Goal: Transaction & Acquisition: Purchase product/service

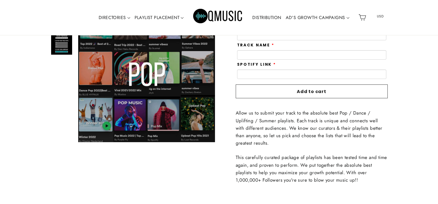
scroll to position [185, 0]
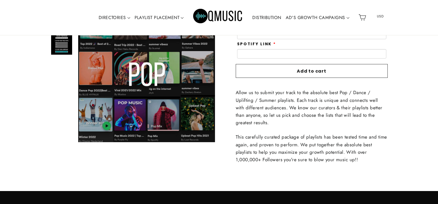
click at [272, 18] on link "DISTRIBUTION" at bounding box center [266, 17] width 33 height 13
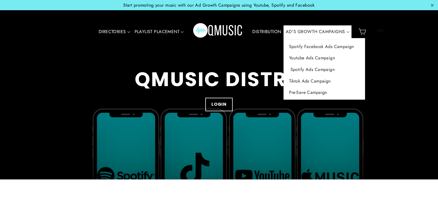
click at [314, 69] on link "Spotify Ads Campaign" at bounding box center [325, 70] width 82 height 12
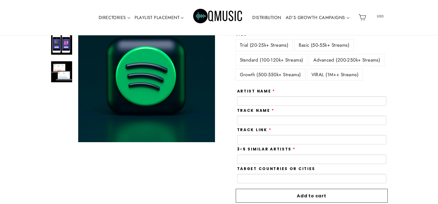
scroll to position [55, 0]
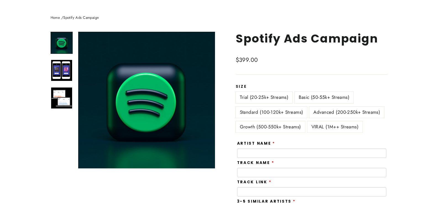
click at [339, 100] on label "Basic (50-55k+ Streams)" at bounding box center [324, 97] width 59 height 11
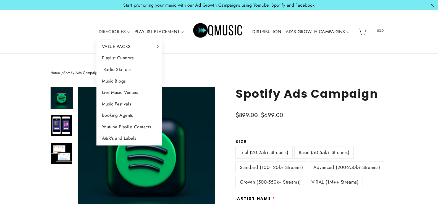
click at [117, 70] on link "Radio Stations" at bounding box center [129, 70] width 66 height 12
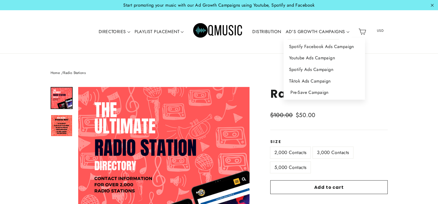
click at [315, 93] on link "Pre-Save Campaign" at bounding box center [325, 93] width 82 height 12
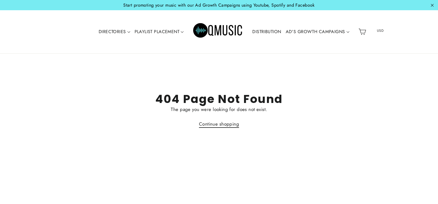
click at [222, 122] on link "Continue shopping" at bounding box center [219, 124] width 40 height 7
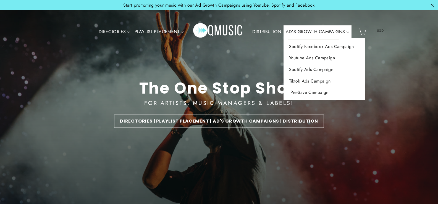
click at [306, 92] on link "Pre-Save Campaign" at bounding box center [325, 93] width 82 height 12
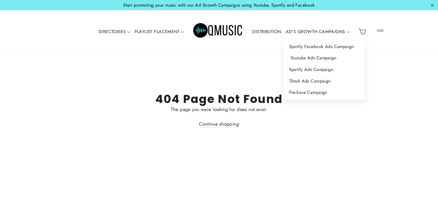
click at [322, 59] on link "Youtube Ads Campaign" at bounding box center [325, 58] width 82 height 12
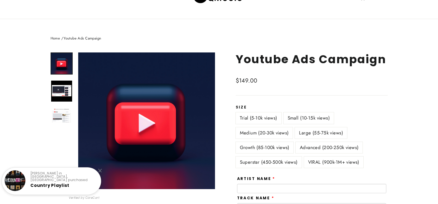
scroll to position [55, 0]
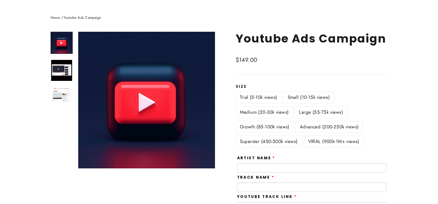
click at [351, 143] on label "VIRAL (900k-1M+ views)" at bounding box center [333, 141] width 59 height 11
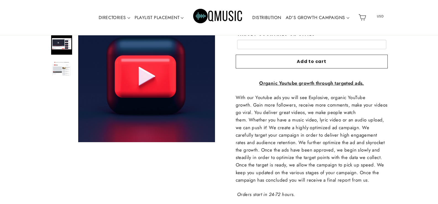
scroll to position [276, 0]
